Goal: Information Seeking & Learning: Check status

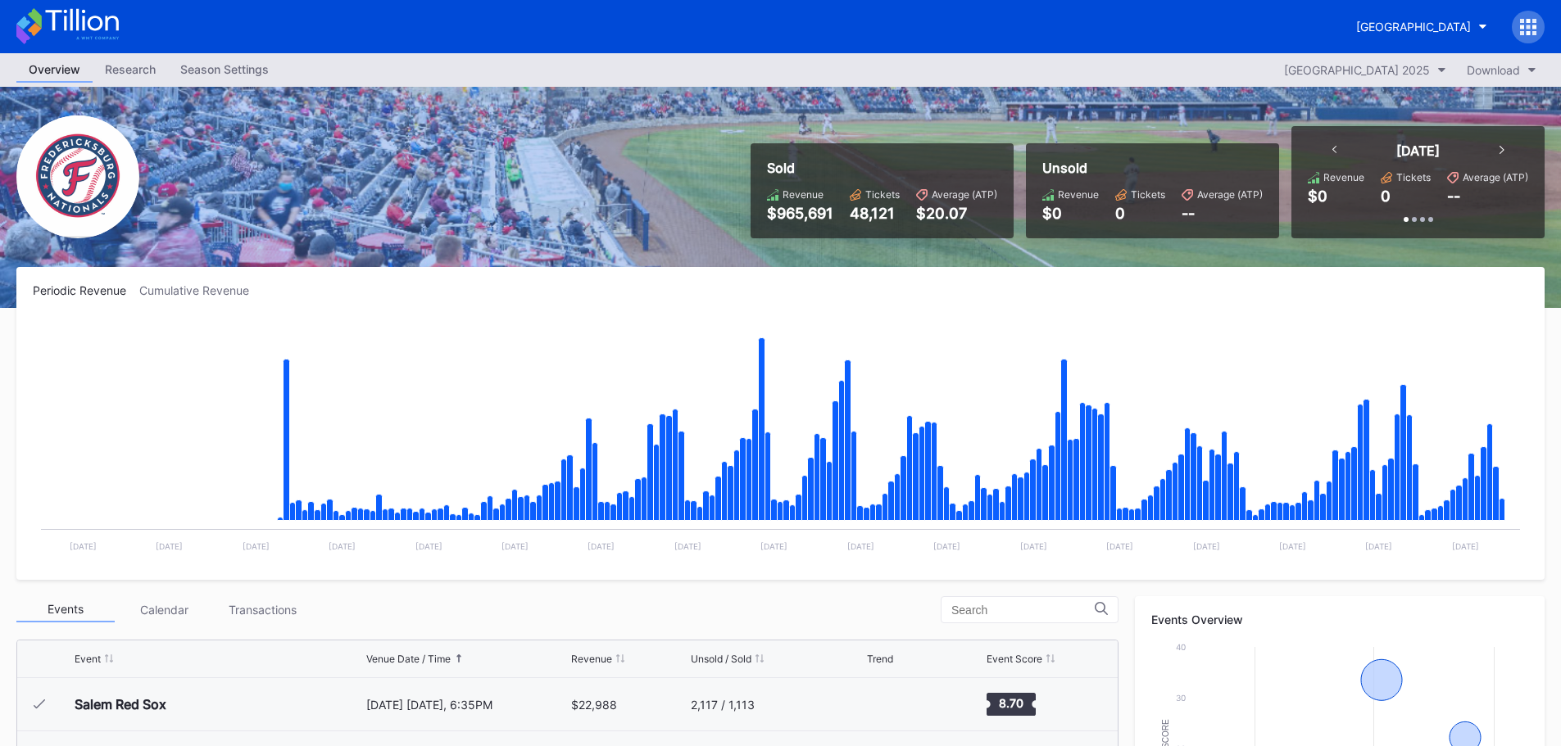
click at [200, 68] on div "Season Settings" at bounding box center [224, 69] width 113 height 24
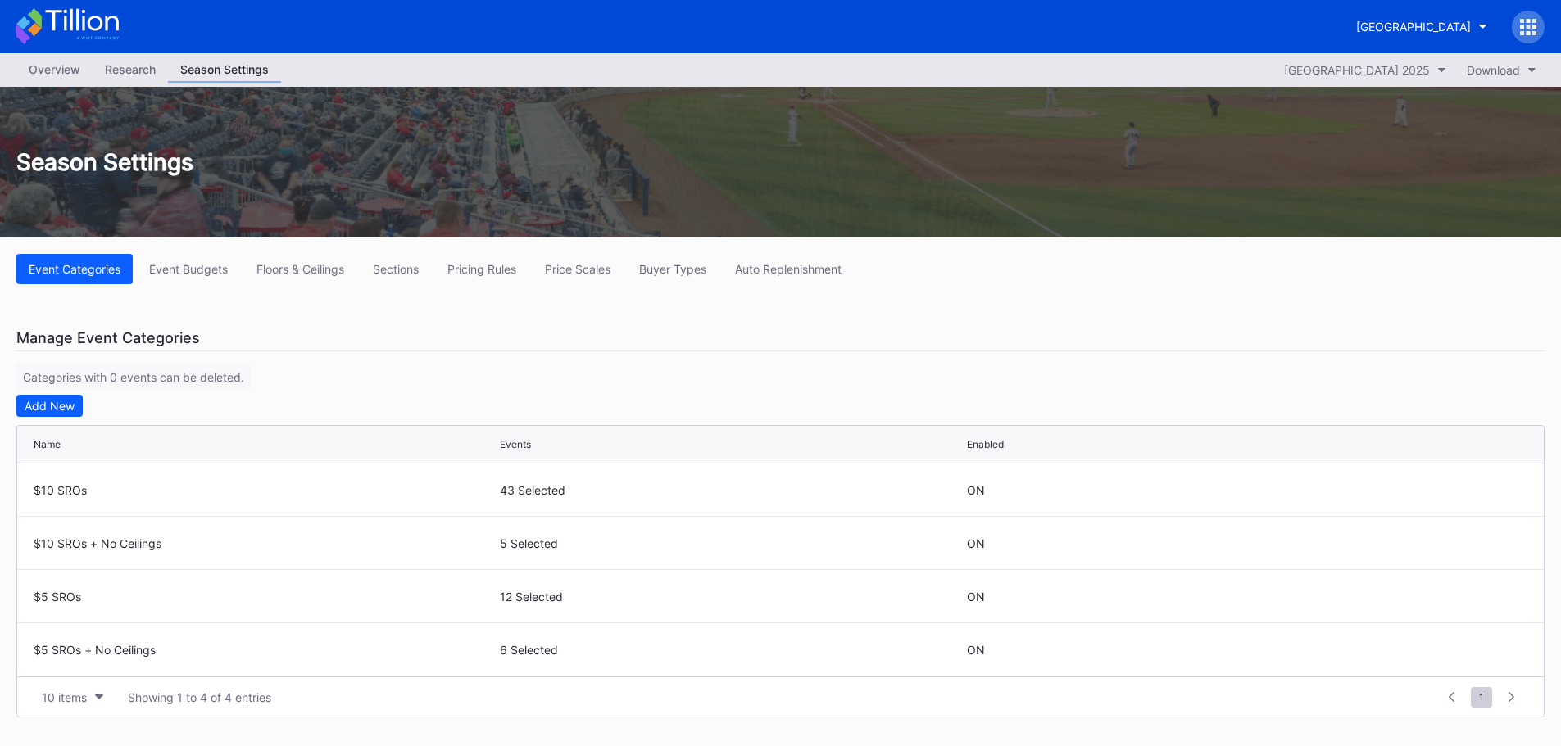
click at [65, 76] on div "Overview" at bounding box center [54, 69] width 76 height 24
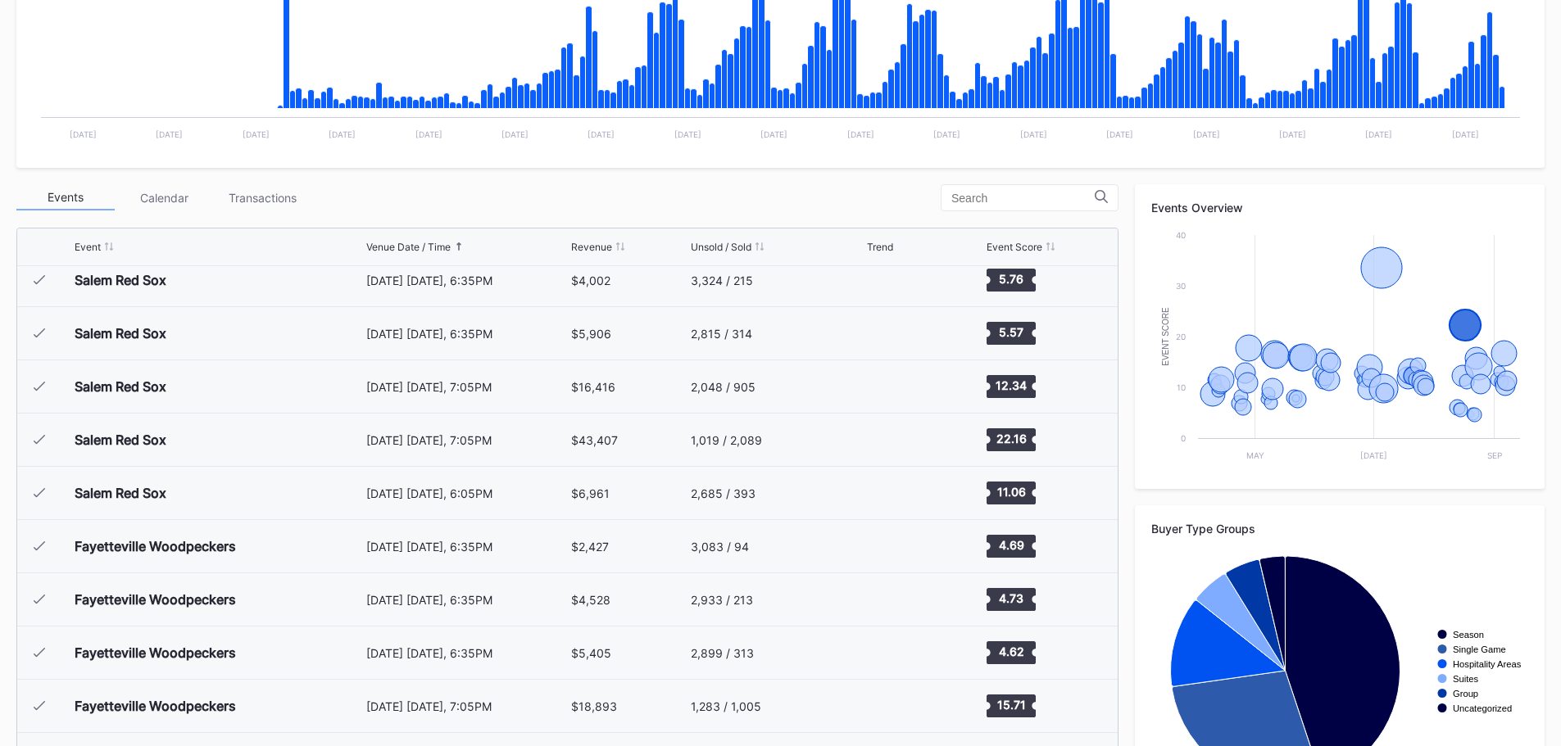
scroll to position [492, 0]
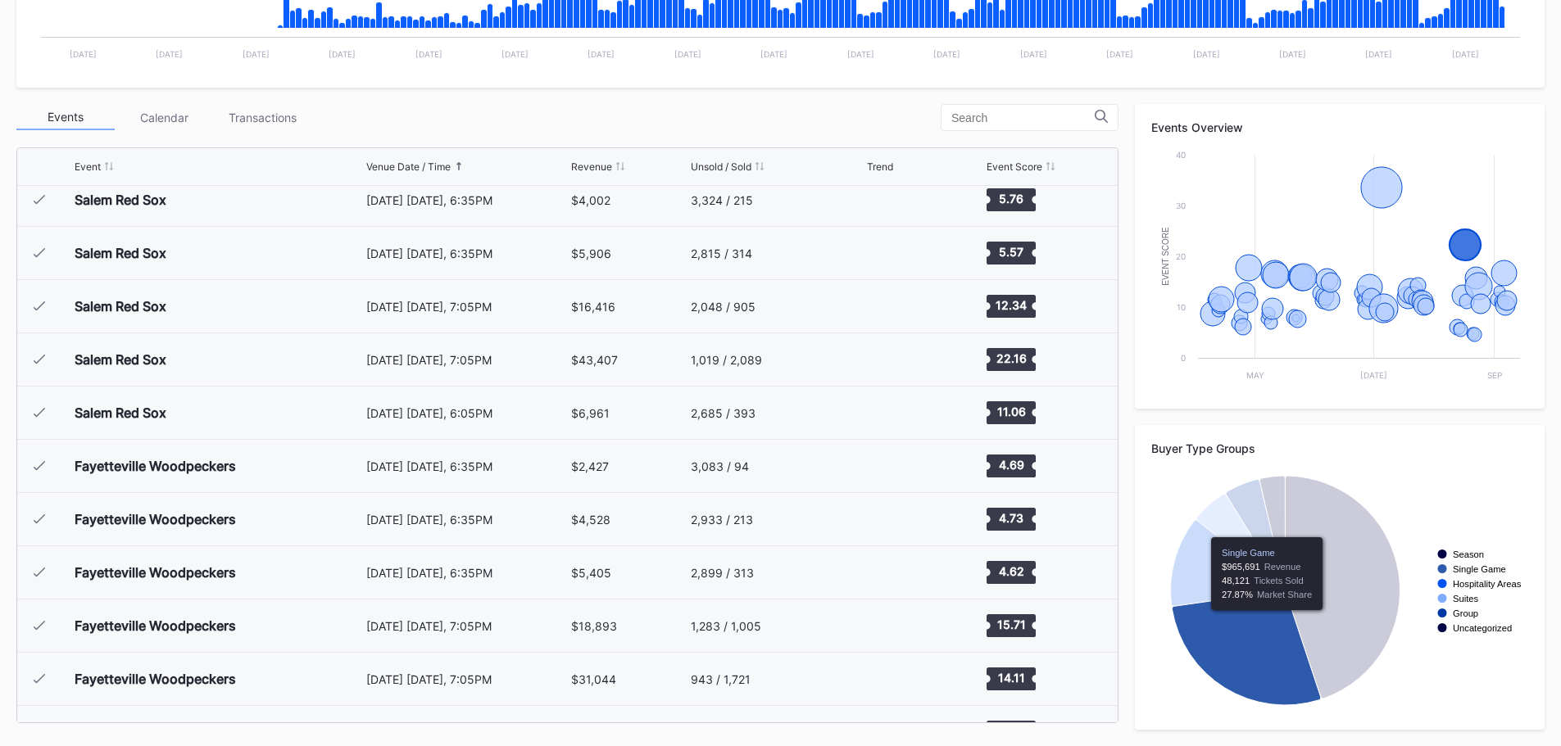
click at [1266, 623] on icon "Chart title" at bounding box center [1245, 648] width 149 height 115
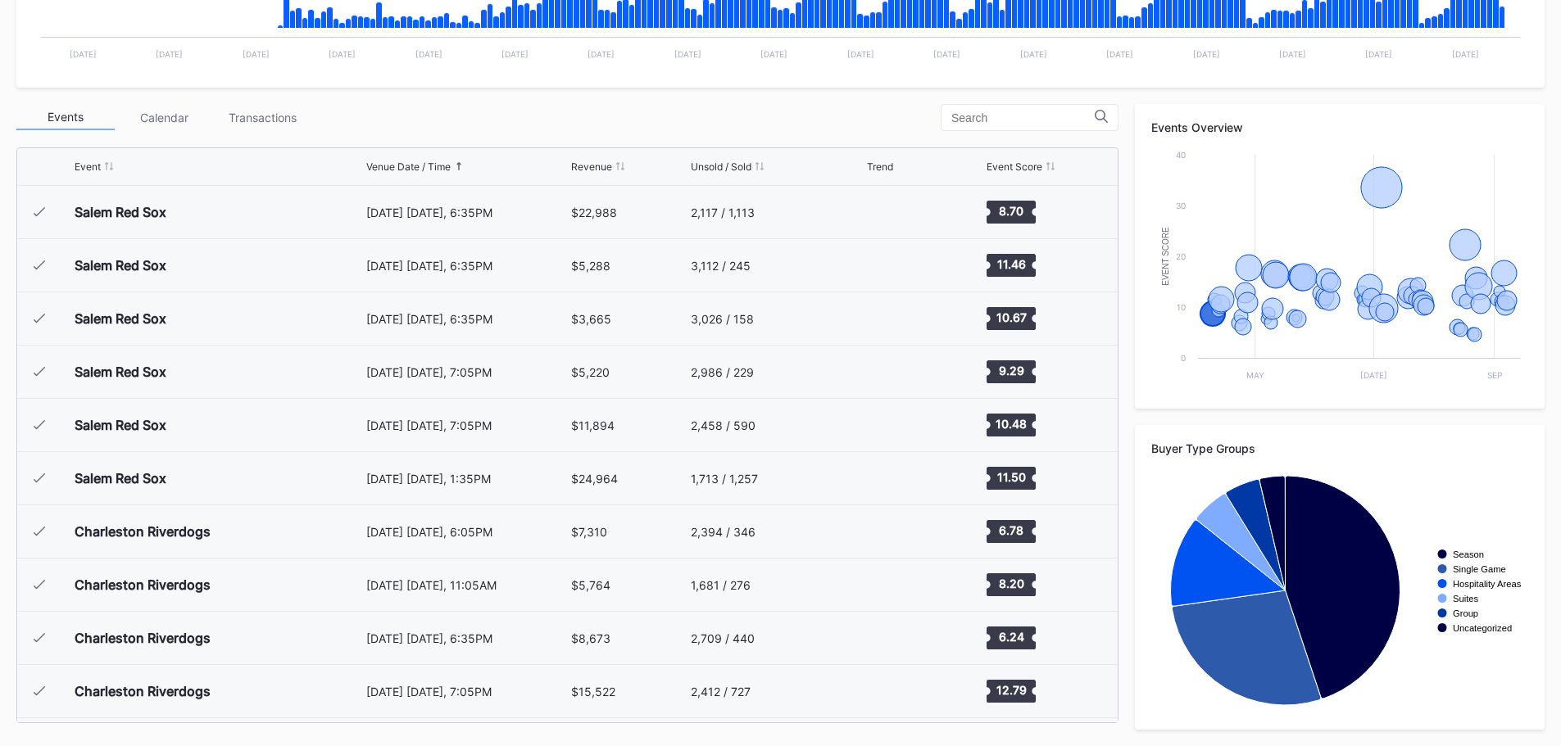
scroll to position [247, 0]
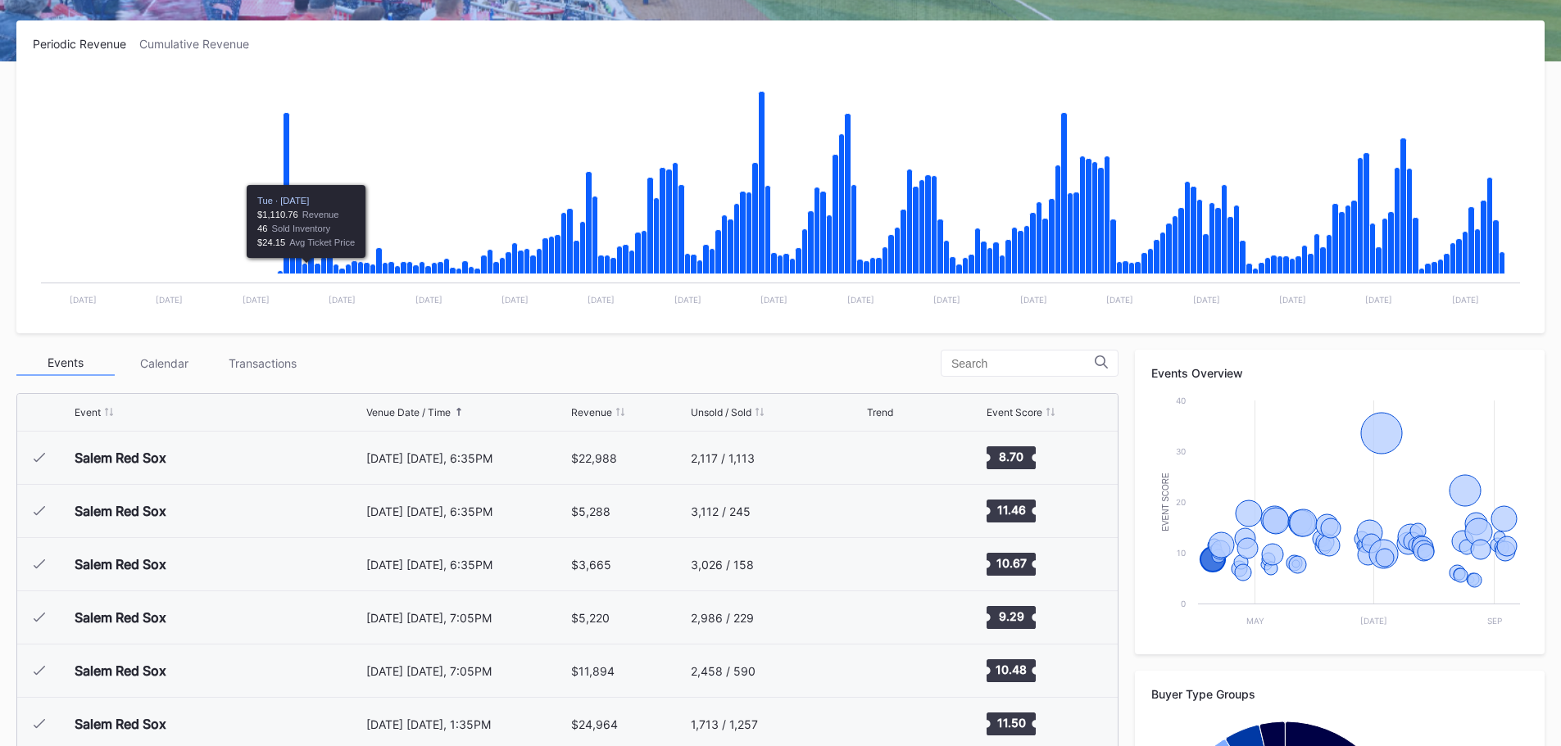
click at [257, 361] on div "Transactions" at bounding box center [262, 363] width 98 height 25
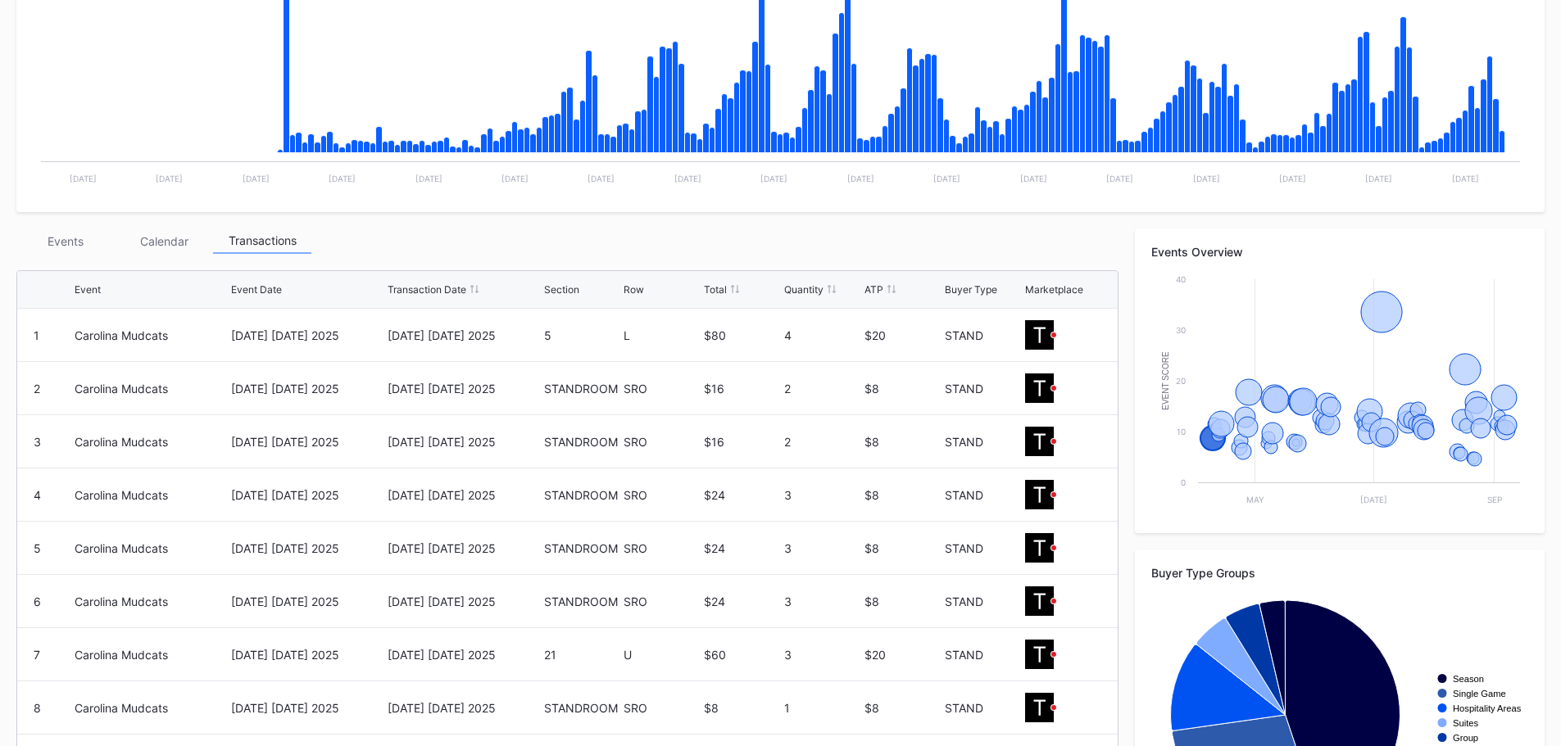
scroll to position [410, 0]
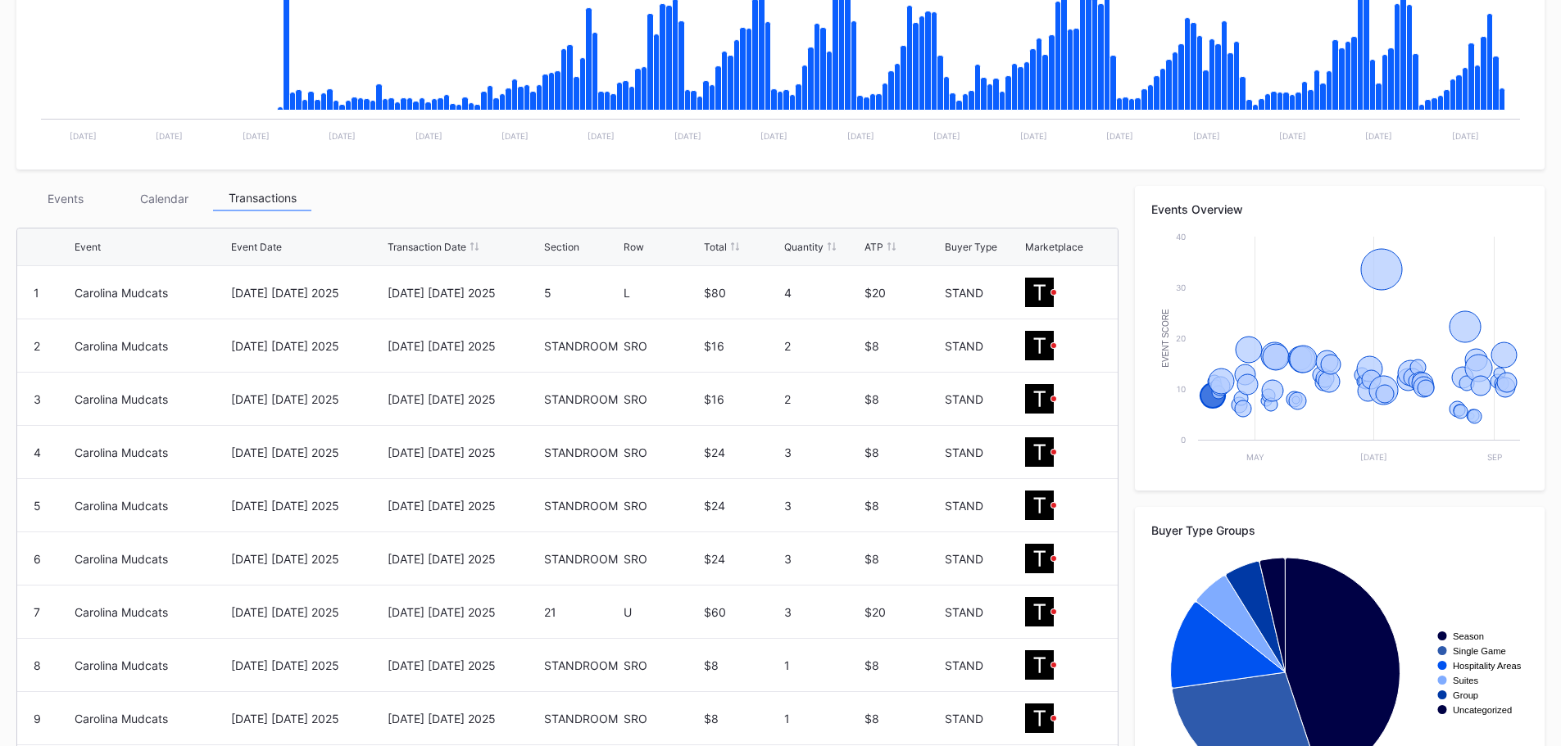
click at [875, 249] on div "ATP" at bounding box center [873, 247] width 19 height 12
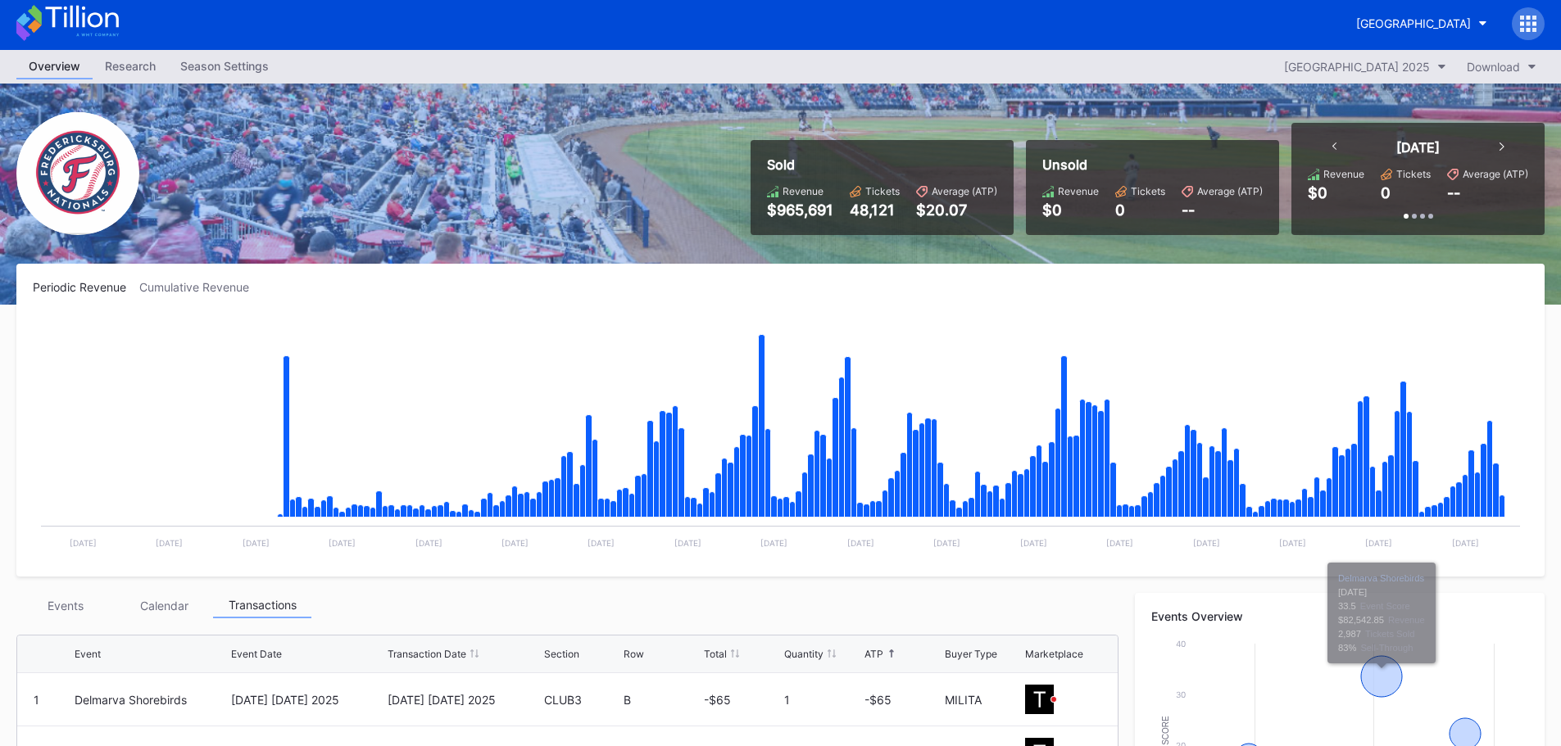
scroll to position [0, 0]
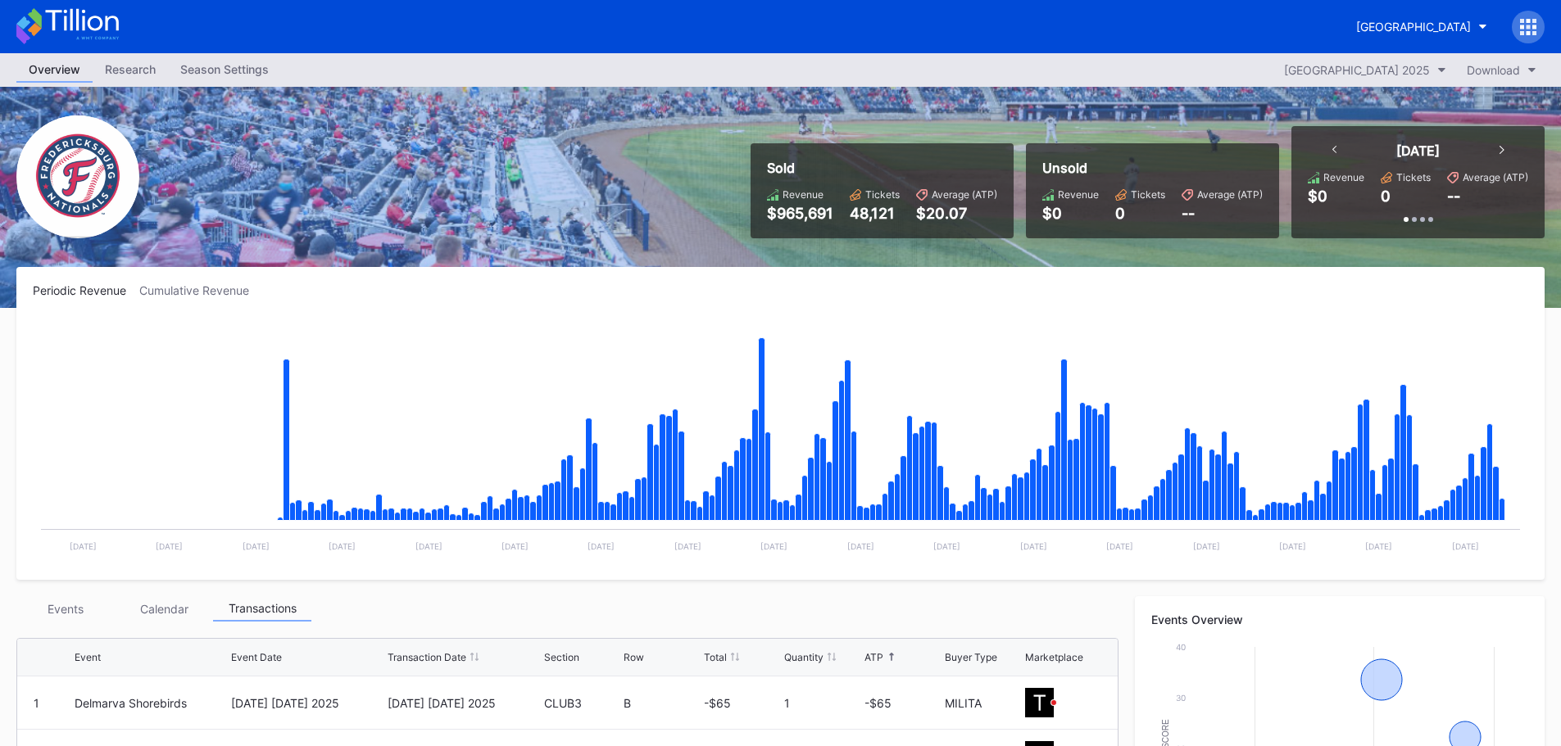
click at [207, 286] on div "Cumulative Revenue" at bounding box center [200, 290] width 123 height 14
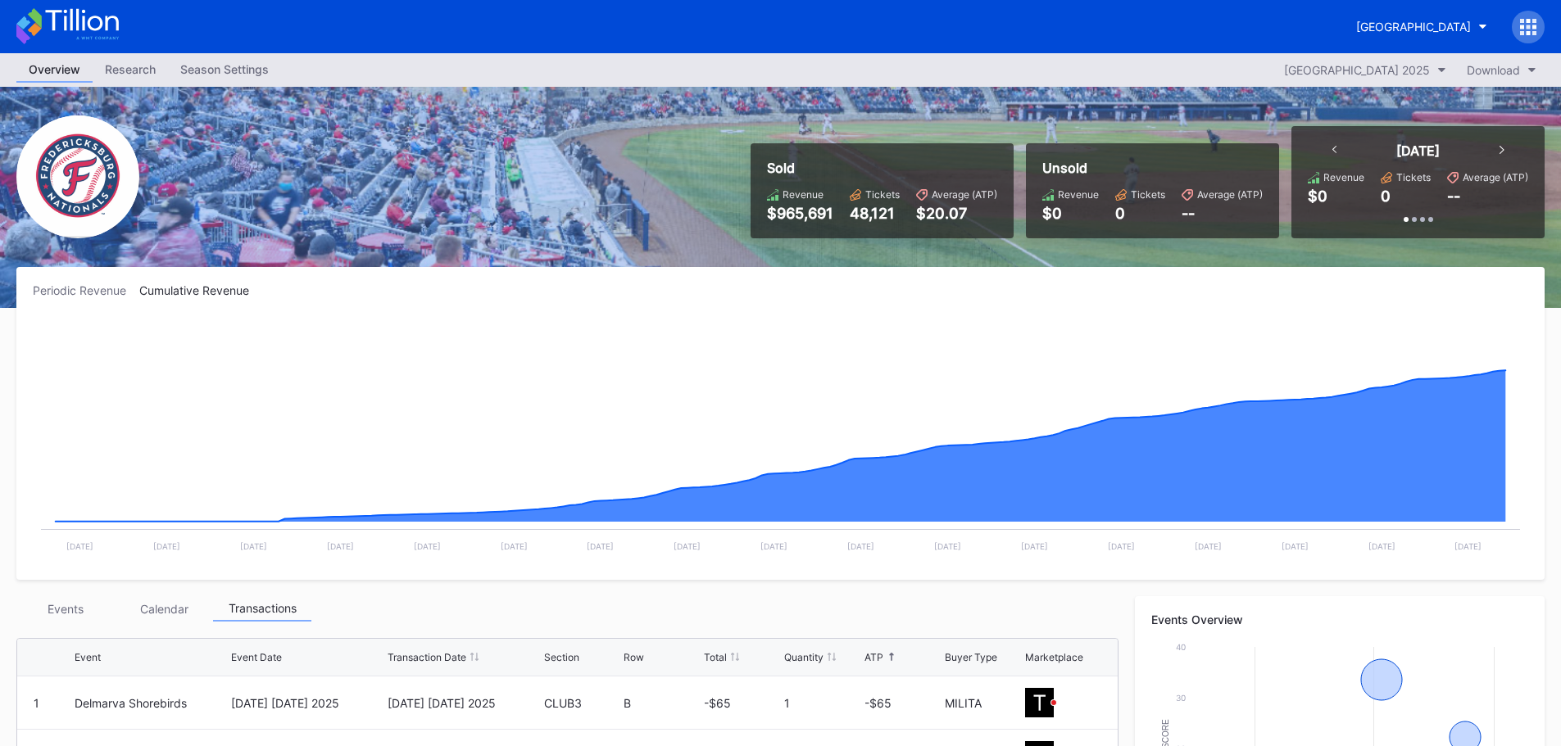
click at [109, 288] on div "Periodic Revenue" at bounding box center [86, 290] width 106 height 14
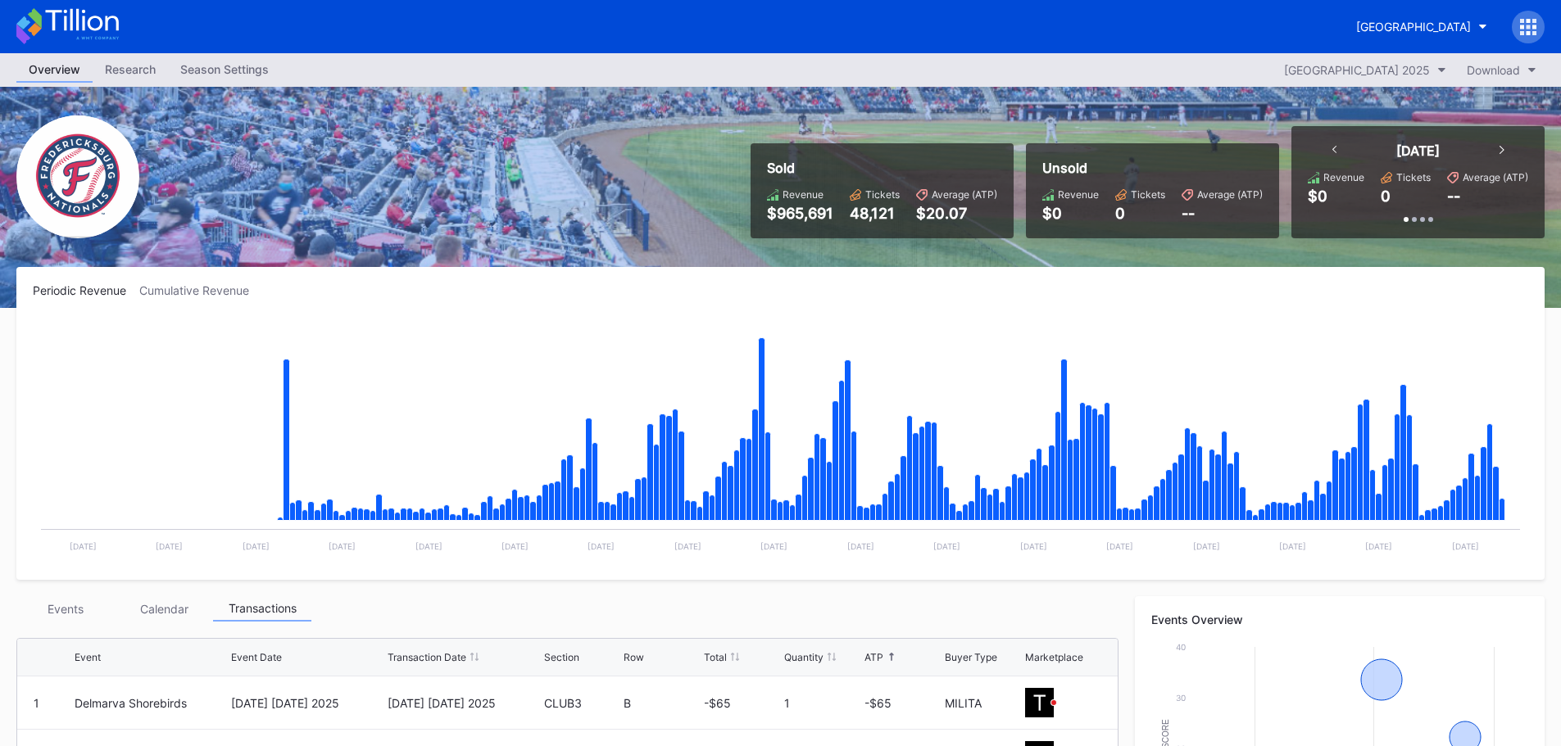
click at [959, 213] on div "$20.07" at bounding box center [956, 213] width 81 height 17
drag, startPoint x: 986, startPoint y: 213, endPoint x: 899, endPoint y: 217, distance: 87.7
click at [899, 217] on div "Revenue $965,691 Tickets 48,121 Average (ATP) $20.07" at bounding box center [882, 205] width 230 height 34
click at [934, 243] on div "Sold Revenue $965,691 Tickets 48,121 Average (ATP) $20.07 Unsold Revenue $0 Tic…" at bounding box center [780, 197] width 1561 height 221
click at [1356, 66] on div "[GEOGRAPHIC_DATA] 2025" at bounding box center [1357, 70] width 146 height 14
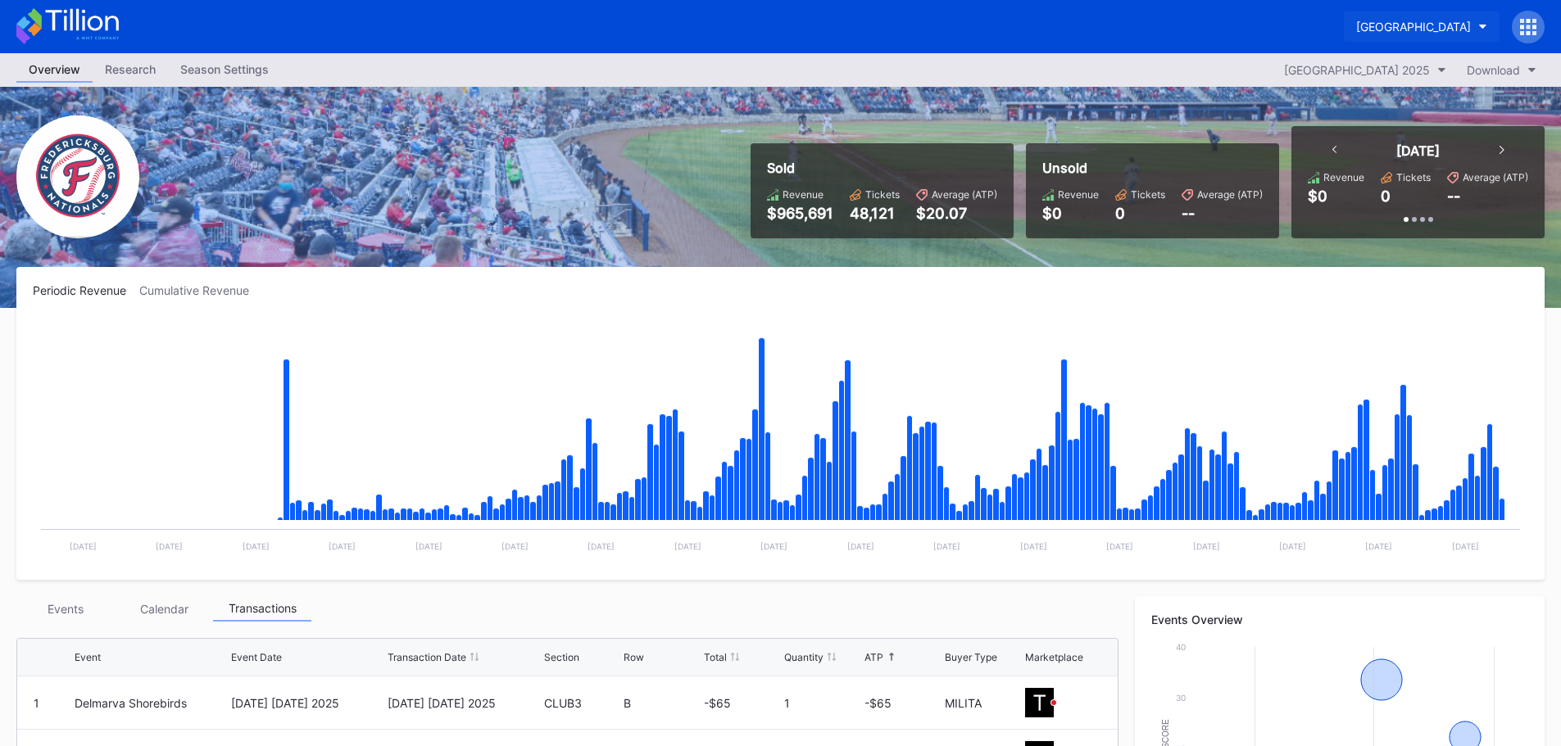
click at [1387, 29] on div "[GEOGRAPHIC_DATA]" at bounding box center [1413, 27] width 115 height 14
click at [145, 71] on div "Research" at bounding box center [130, 69] width 75 height 24
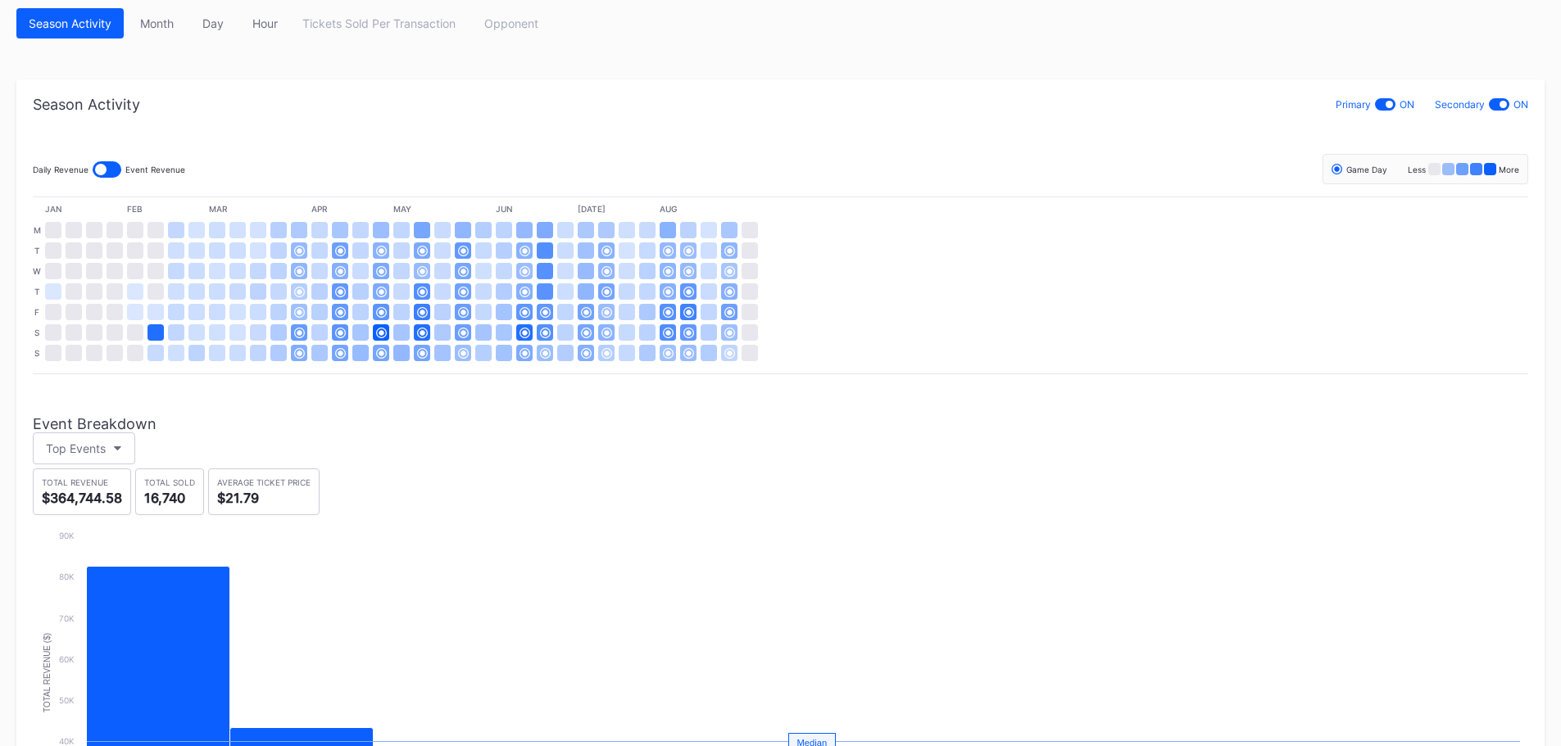
scroll to position [400, 0]
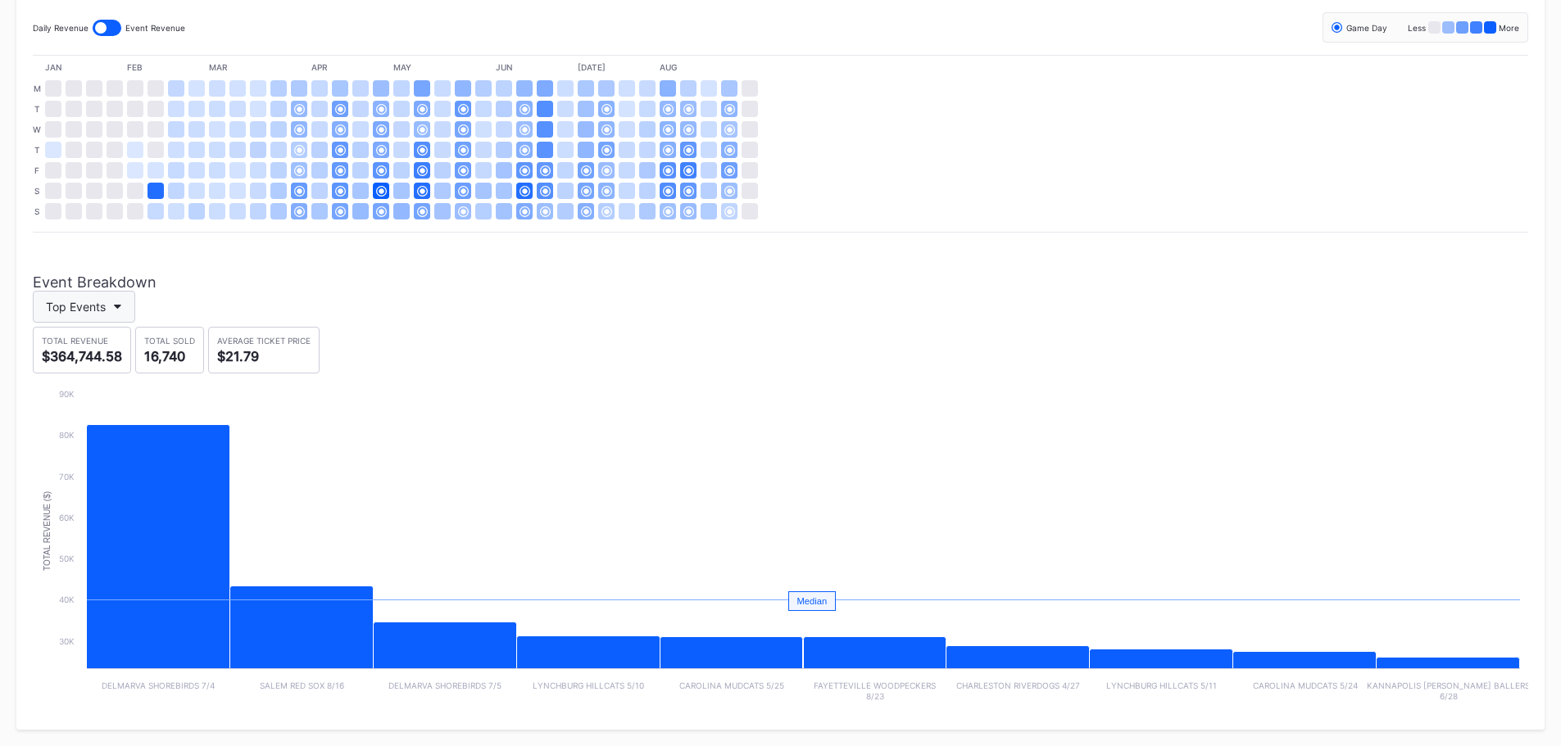
click at [114, 314] on button "Top Events" at bounding box center [84, 307] width 102 height 32
